Goal: Task Accomplishment & Management: Manage account settings

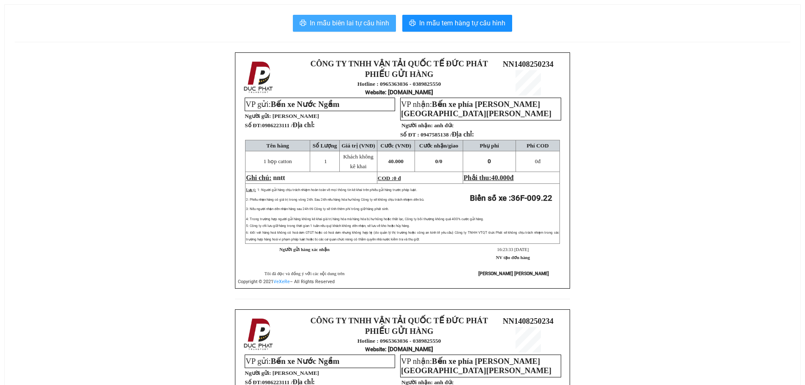
click at [340, 19] on span "In mẫu biên lai tự cấu hình" at bounding box center [349, 23] width 79 height 11
click at [346, 20] on span "In mẫu biên lai tự cấu hình" at bounding box center [349, 23] width 79 height 11
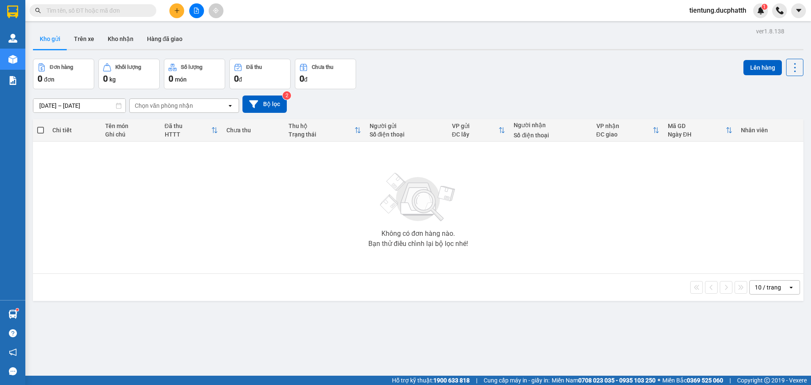
click at [80, 14] on input "text" at bounding box center [96, 10] width 100 height 9
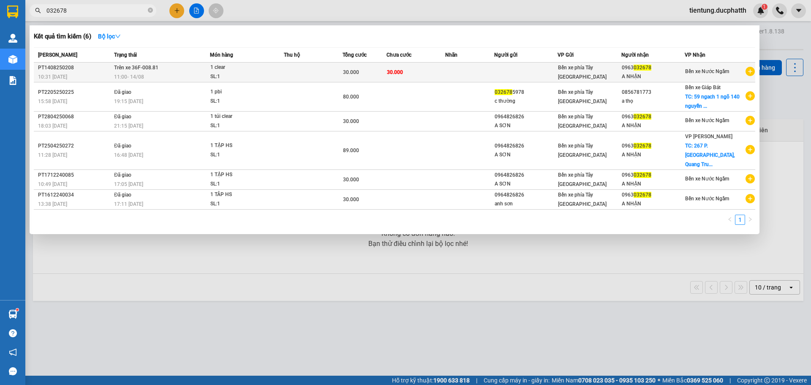
type input "032678"
click at [431, 75] on td "30.000" at bounding box center [416, 73] width 59 height 20
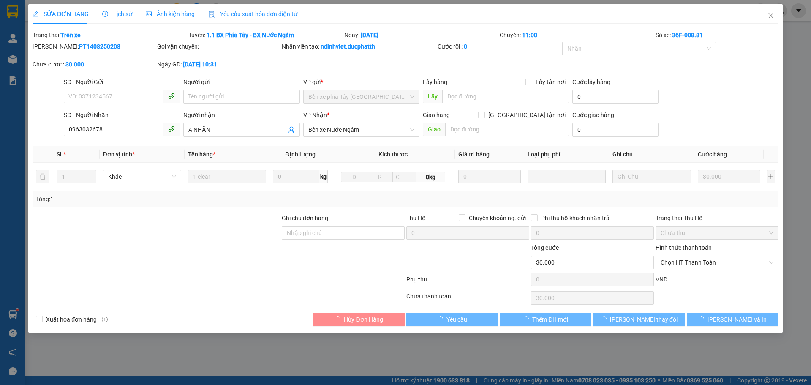
type input "0963032678"
type input "A NHẬN"
type input "30.000"
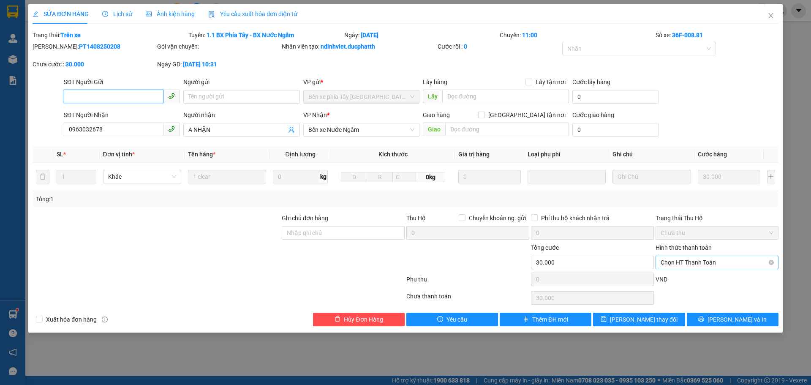
click at [700, 260] on span "Chọn HT Thanh Toán" at bounding box center [717, 262] width 113 height 13
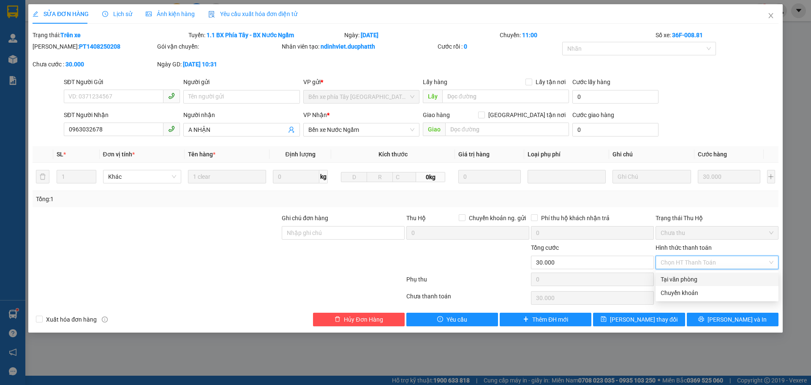
click at [681, 279] on div "Tại văn phòng" at bounding box center [717, 279] width 113 height 9
type input "0"
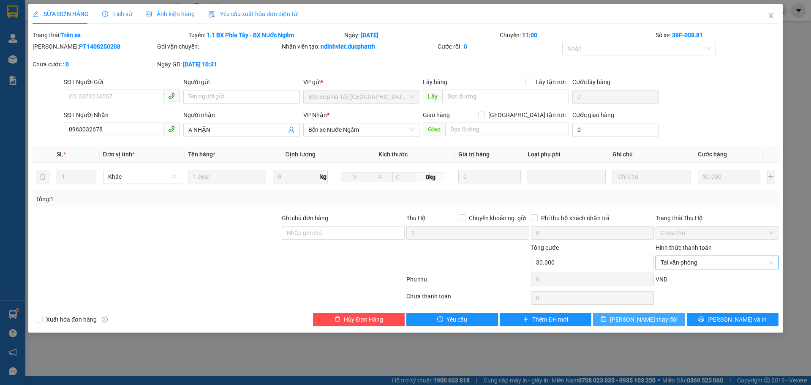
click at [647, 319] on span "[PERSON_NAME] thay đổi" at bounding box center [644, 319] width 68 height 9
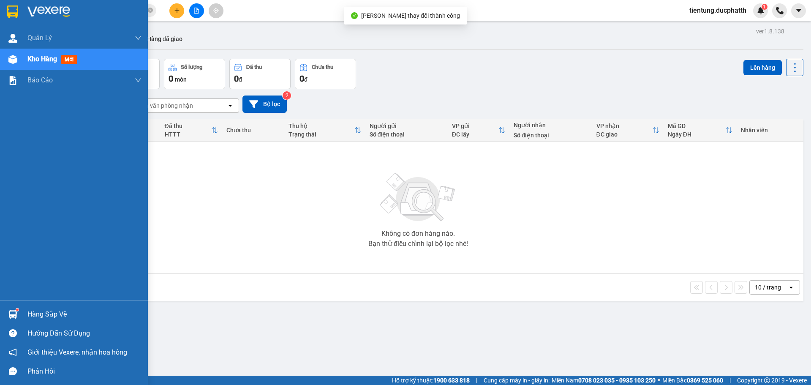
click at [36, 315] on div "Hàng sắp về" at bounding box center [84, 314] width 114 height 13
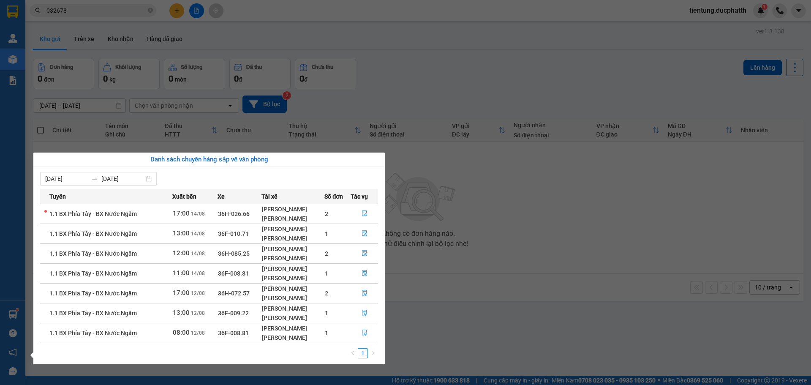
click at [149, 233] on td "1.1 BX Phía Tây - BX Nước Ngầm" at bounding box center [106, 233] width 132 height 20
click at [169, 236] on td "1.1 BX Phía Tây - BX Nước Ngầm" at bounding box center [106, 233] width 132 height 20
click at [345, 231] on td "1" at bounding box center [337, 233] width 26 height 20
click at [351, 231] on button "button" at bounding box center [364, 234] width 27 height 14
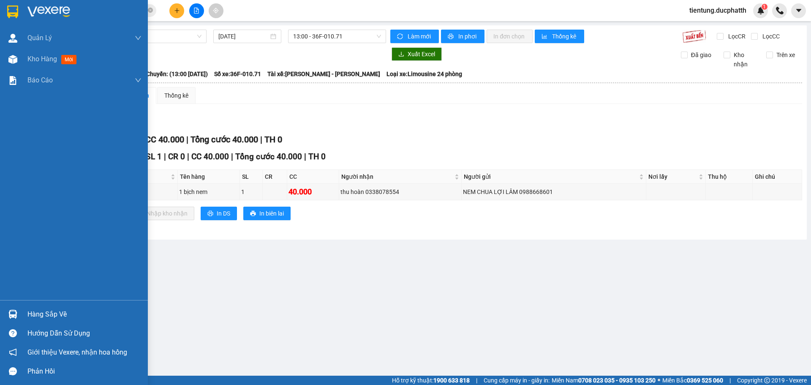
click at [43, 315] on div "Hàng sắp về" at bounding box center [84, 314] width 114 height 13
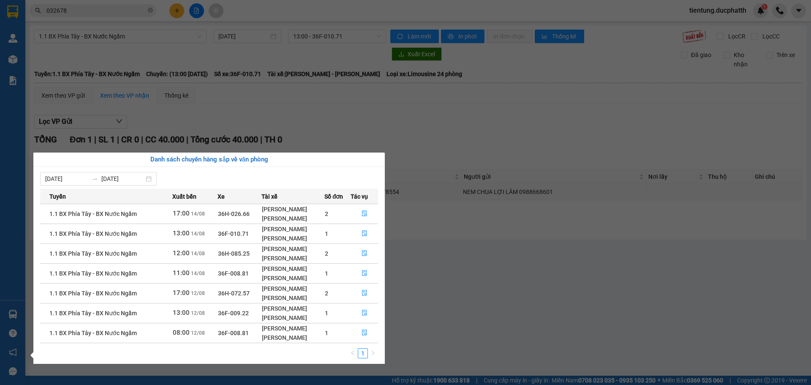
click at [309, 274] on div "[PERSON_NAME]" at bounding box center [293, 277] width 62 height 9
click at [363, 273] on icon "file-done" at bounding box center [365, 273] width 6 height 6
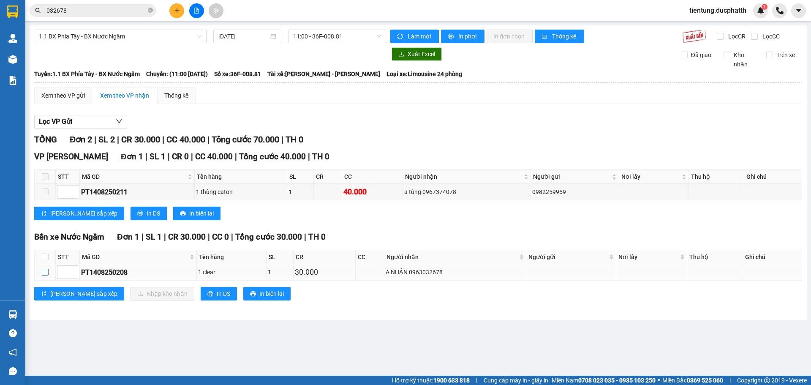
click at [46, 273] on input "checkbox" at bounding box center [45, 272] width 7 height 7
checkbox input "true"
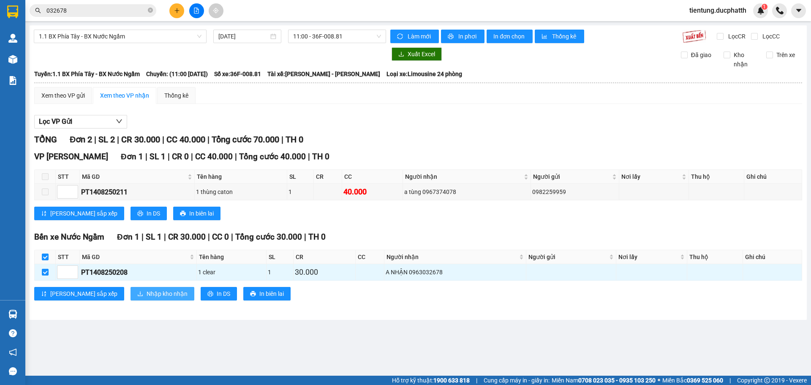
click at [147, 293] on span "Nhập kho nhận" at bounding box center [167, 293] width 41 height 9
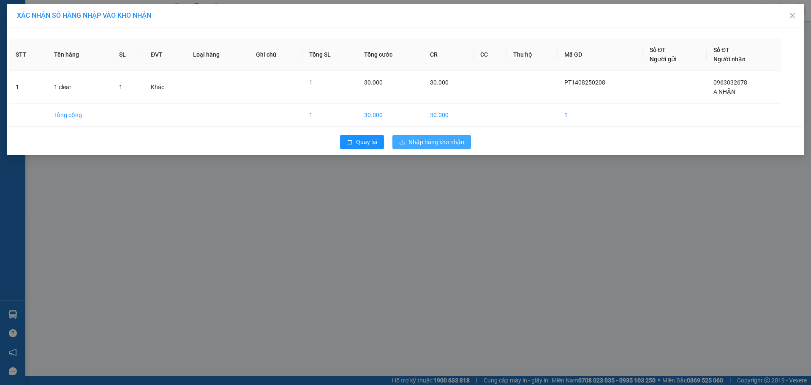
click at [417, 142] on span "Nhập hàng kho nhận" at bounding box center [436, 141] width 56 height 9
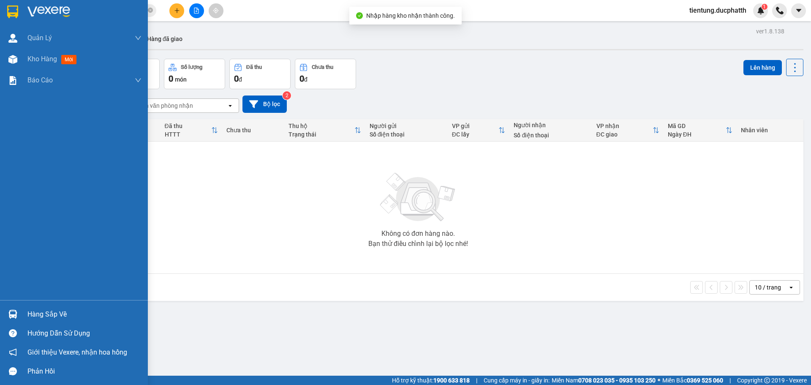
click at [63, 313] on div "Hàng sắp về" at bounding box center [84, 314] width 114 height 13
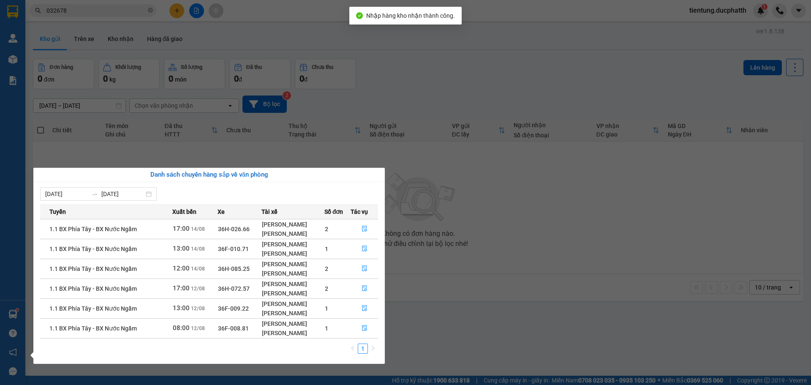
click at [20, 129] on div "Quản [PERSON_NAME] lý giao nhận mới Kho hàng mới Báo cáo 11. Báo cáo đơn giao n…" at bounding box center [12, 192] width 25 height 385
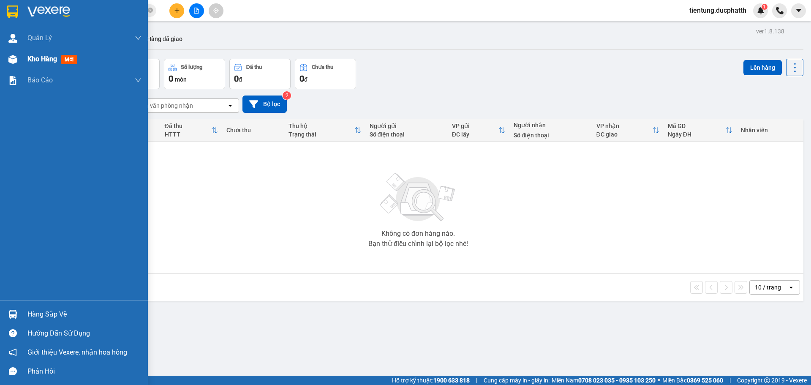
click at [43, 57] on span "Kho hàng" at bounding box center [42, 59] width 30 height 8
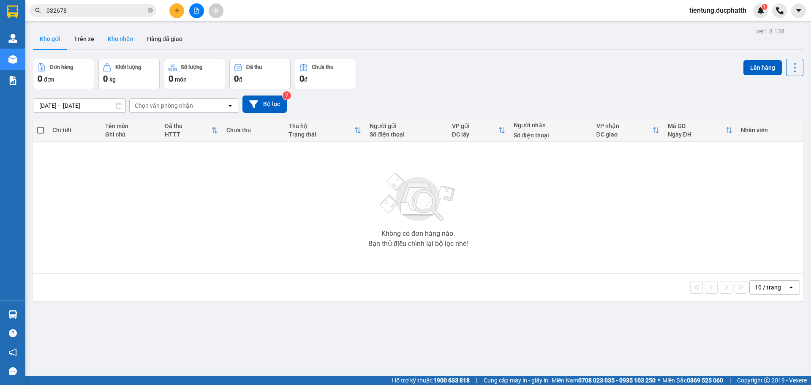
click at [124, 35] on button "Kho nhận" at bounding box center [120, 39] width 39 height 20
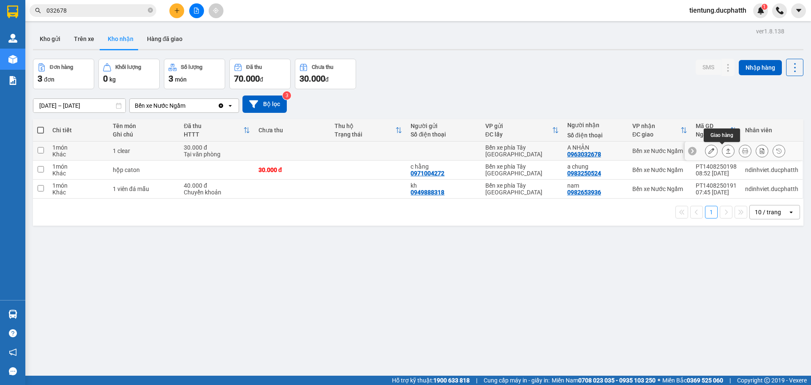
click at [725, 150] on icon at bounding box center [728, 151] width 6 height 6
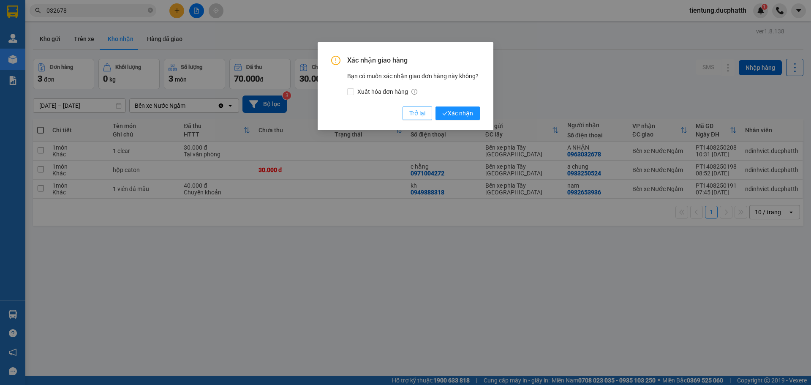
click at [423, 109] on span "Trở lại" at bounding box center [417, 113] width 16 height 9
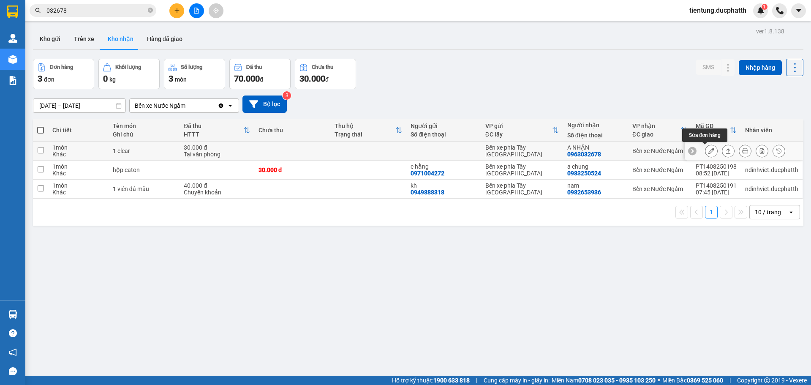
click at [708, 150] on icon at bounding box center [711, 151] width 6 height 6
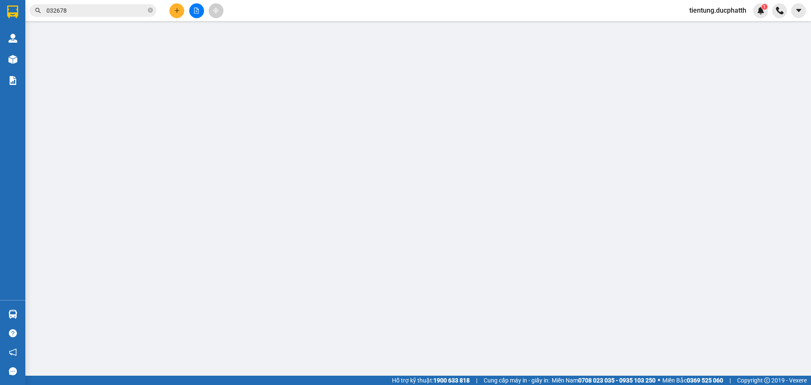
type input "0963032678"
type input "A NHẬN"
type input "30.000"
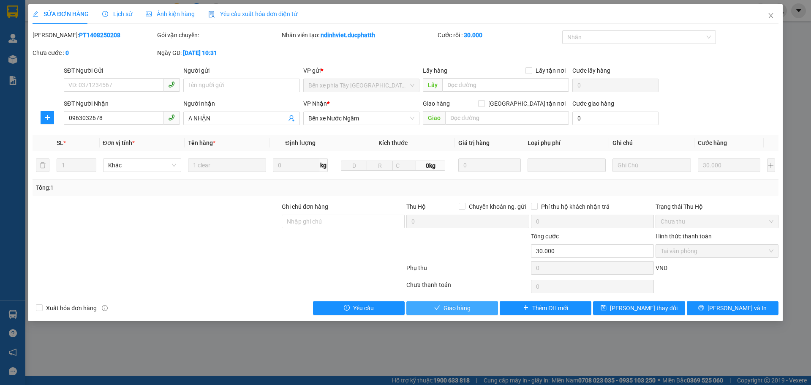
click at [461, 306] on span "Giao hàng" at bounding box center [457, 307] width 27 height 9
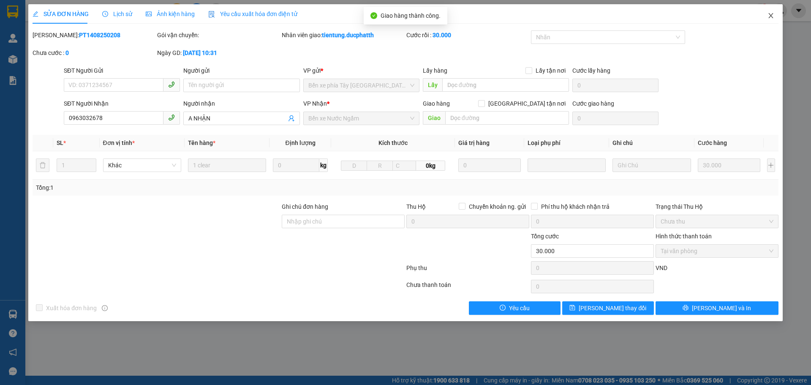
click at [768, 14] on icon "close" at bounding box center [771, 15] width 7 height 7
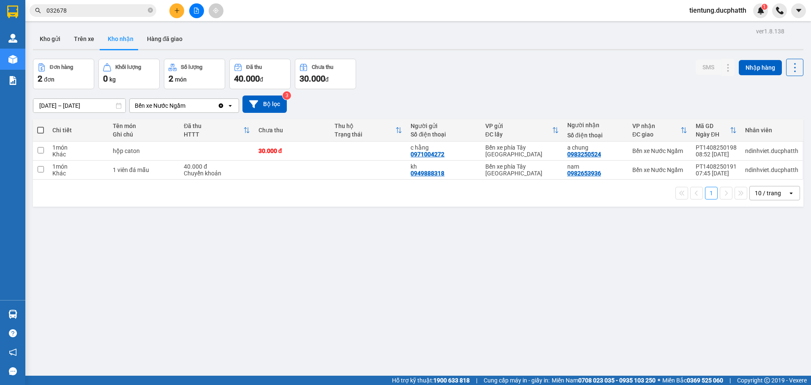
click at [241, 286] on div "ver 1.8.138 Kho gửi Trên xe Kho nhận Hàng đã giao Đơn hàng 2 đơn Khối lượng 0 k…" at bounding box center [418, 217] width 777 height 385
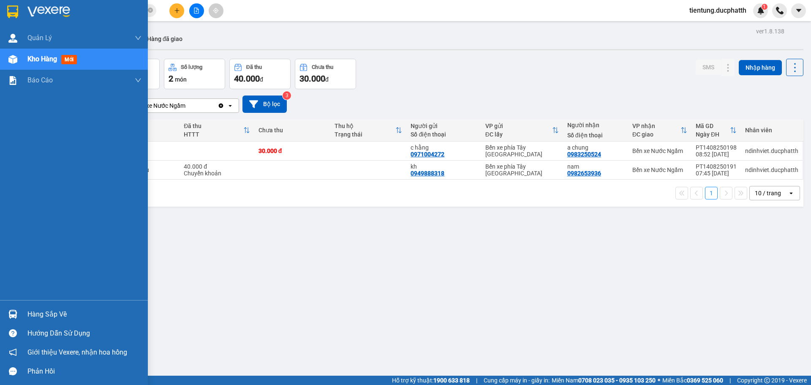
click at [41, 311] on div "Hàng sắp về" at bounding box center [84, 314] width 114 height 13
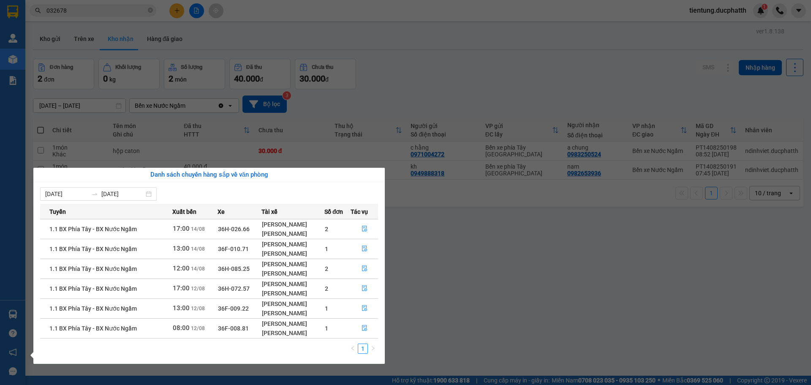
drag, startPoint x: 503, startPoint y: 270, endPoint x: 461, endPoint y: 253, distance: 44.9
click at [503, 269] on section "Kết quả tìm kiếm ( 6 ) Bộ lọc Mã ĐH Trạng thái Món hàng Thu hộ Tổng cước Chưa c…" at bounding box center [405, 192] width 811 height 385
